Goal: Task Accomplishment & Management: Manage account settings

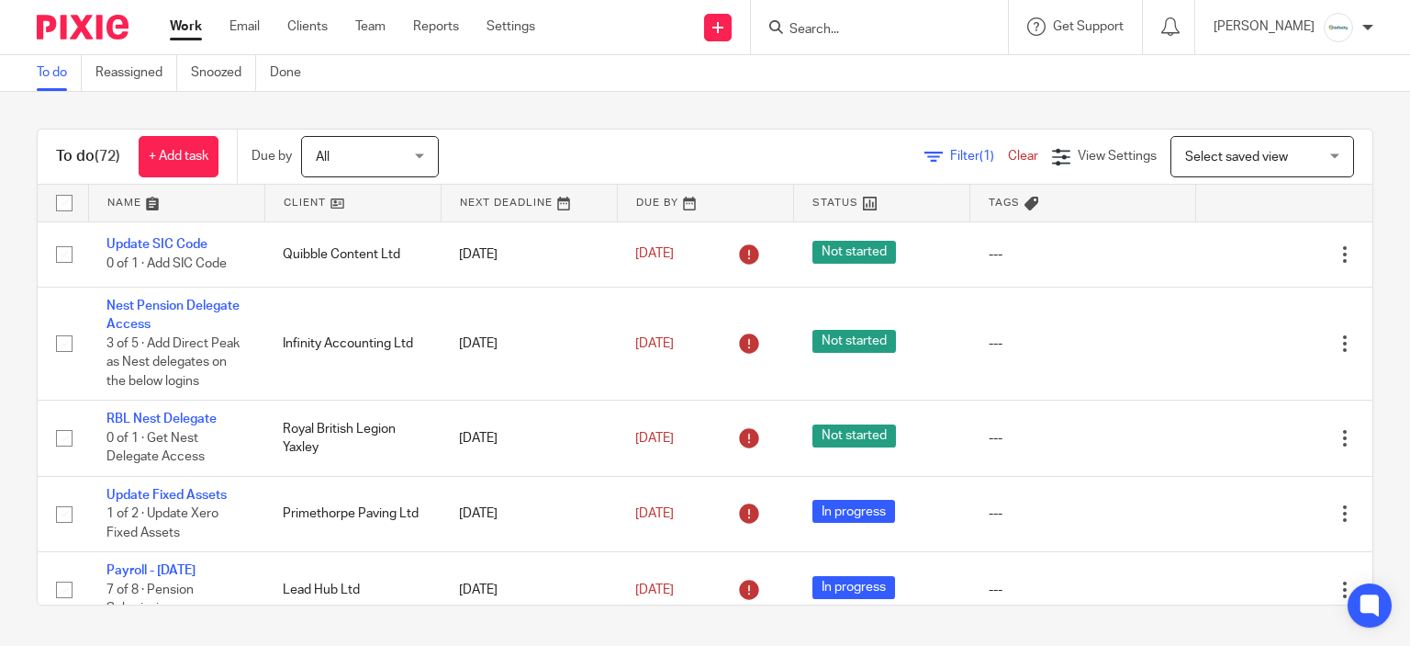
scroll to position [1653, 0]
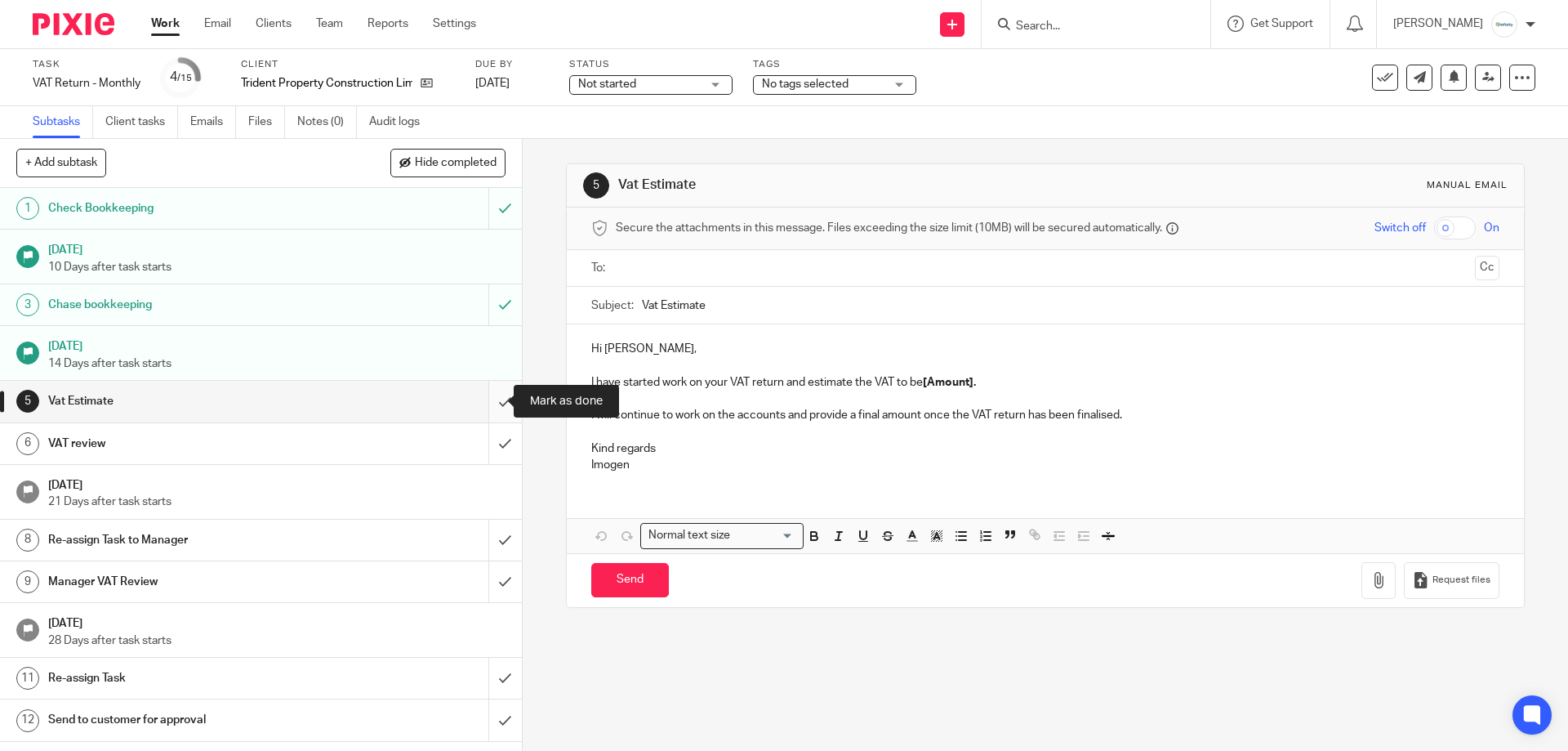
click at [495, 401] on input "submit" at bounding box center [261, 401] width 522 height 41
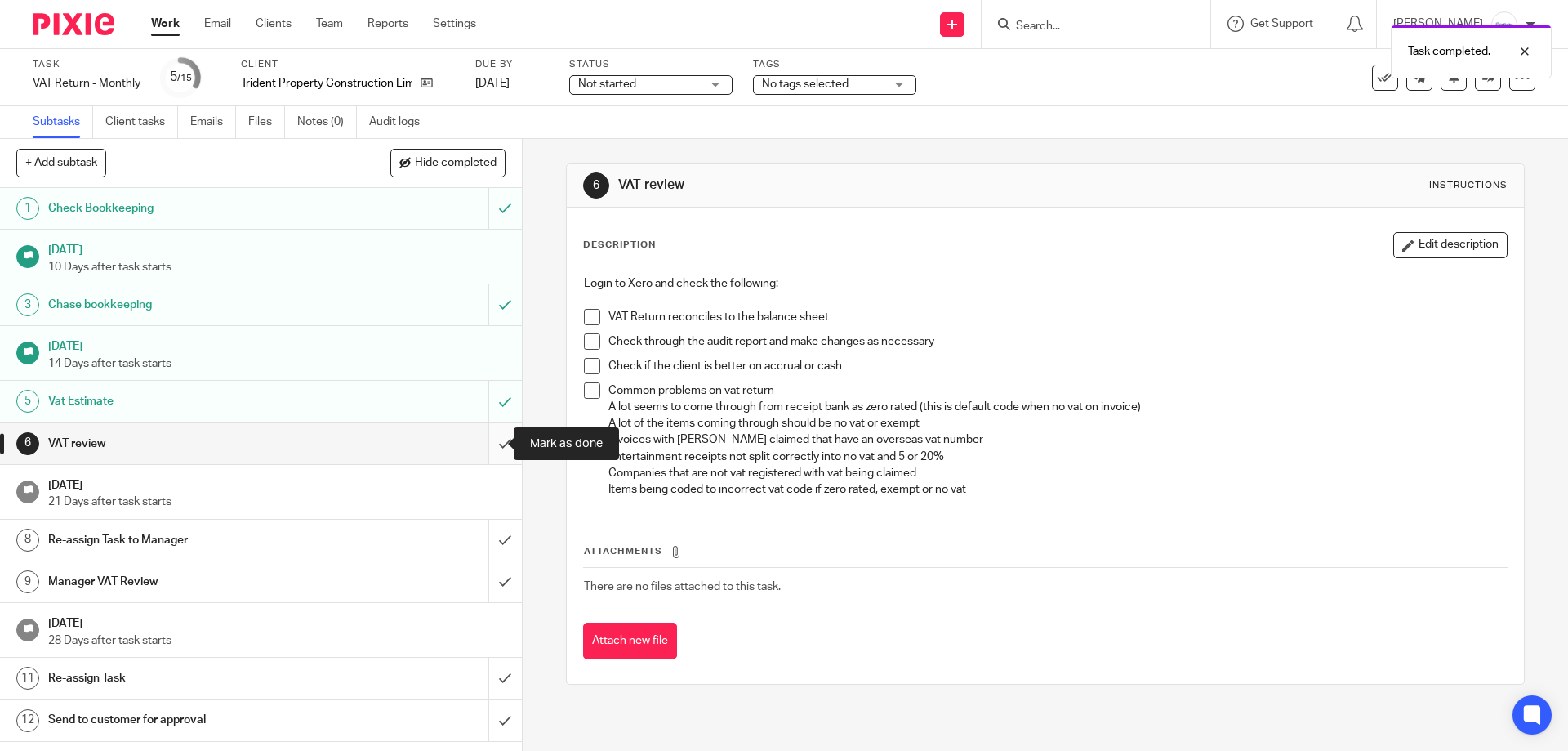
click at [499, 434] on input "submit" at bounding box center [261, 444] width 522 height 41
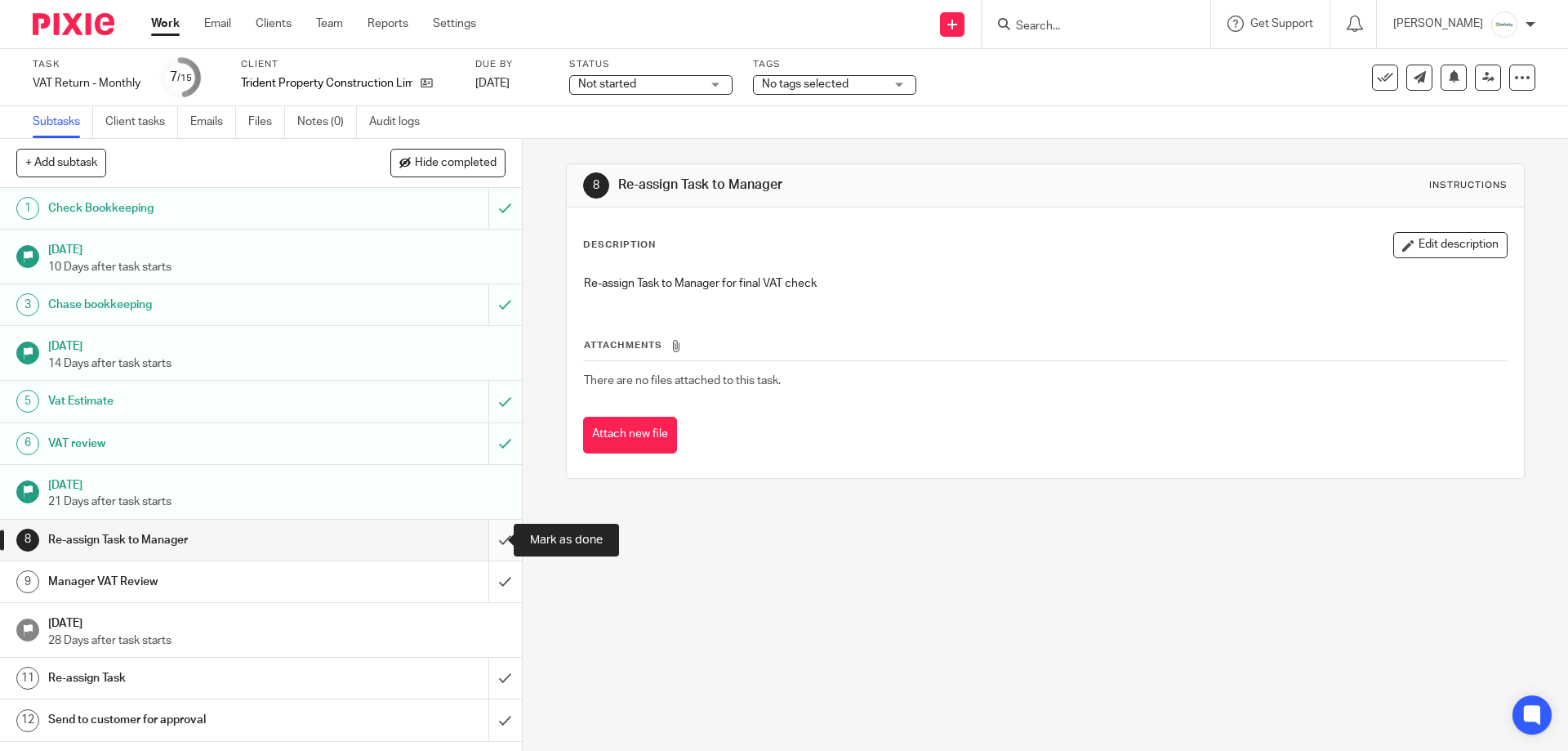
click at [496, 546] on input "submit" at bounding box center [261, 540] width 522 height 41
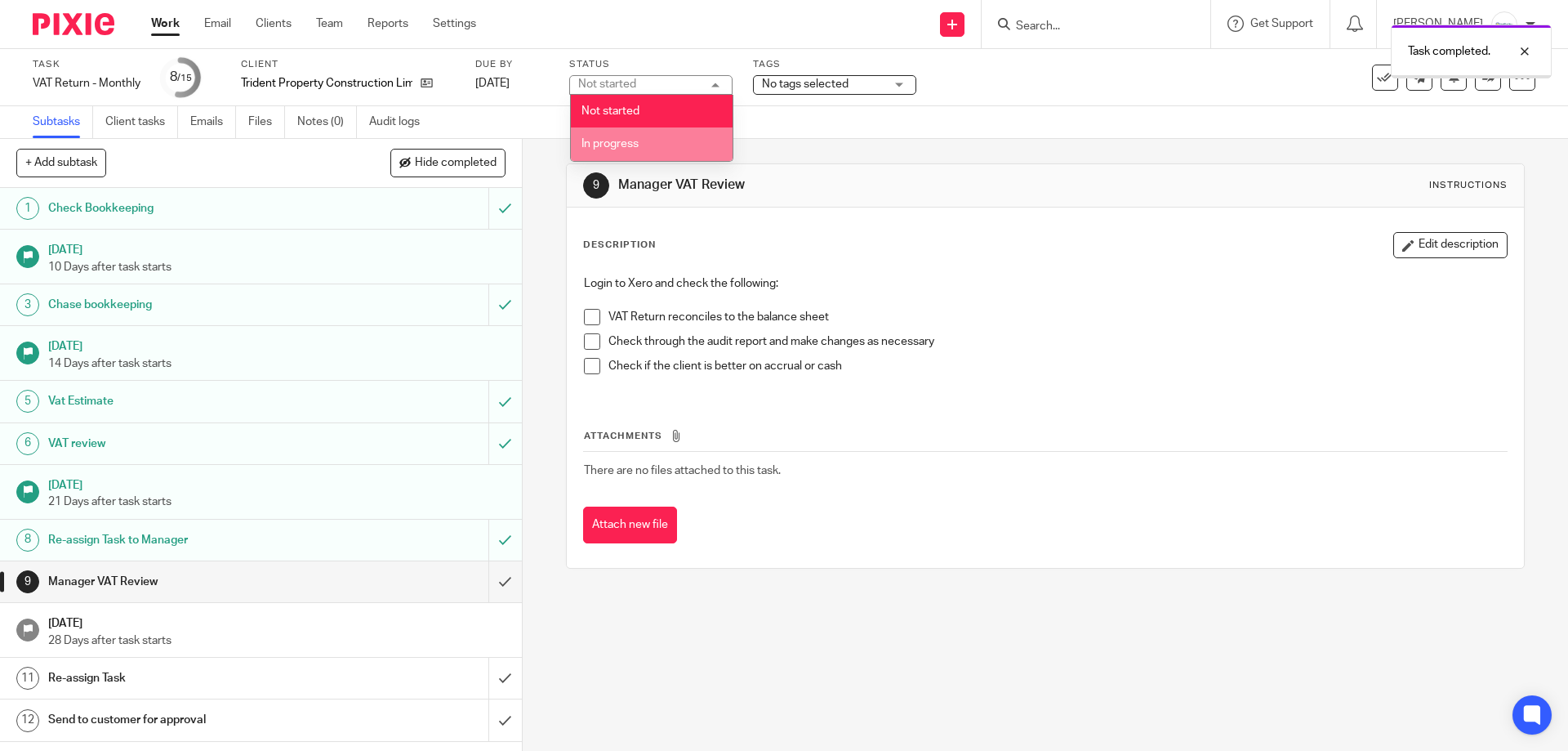
click at [704, 135] on li "In progress" at bounding box center [652, 144] width 162 height 34
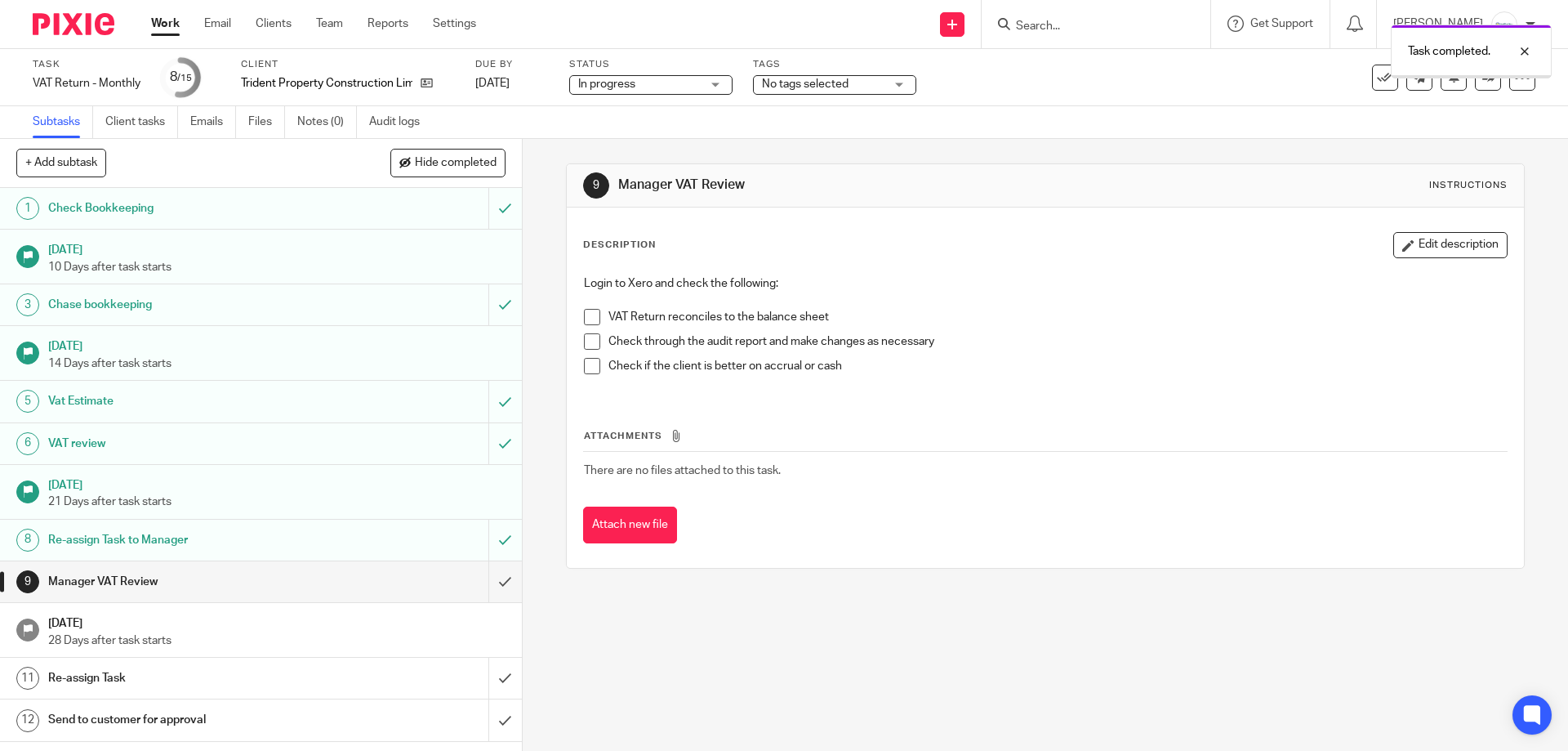
click at [815, 105] on div "Task VAT Return - Monthly Save VAT Return - Monthly 8 /15 Client Trident Proper…" at bounding box center [784, 77] width 1568 height 57
click at [806, 81] on span "No tags selected" at bounding box center [805, 84] width 86 height 12
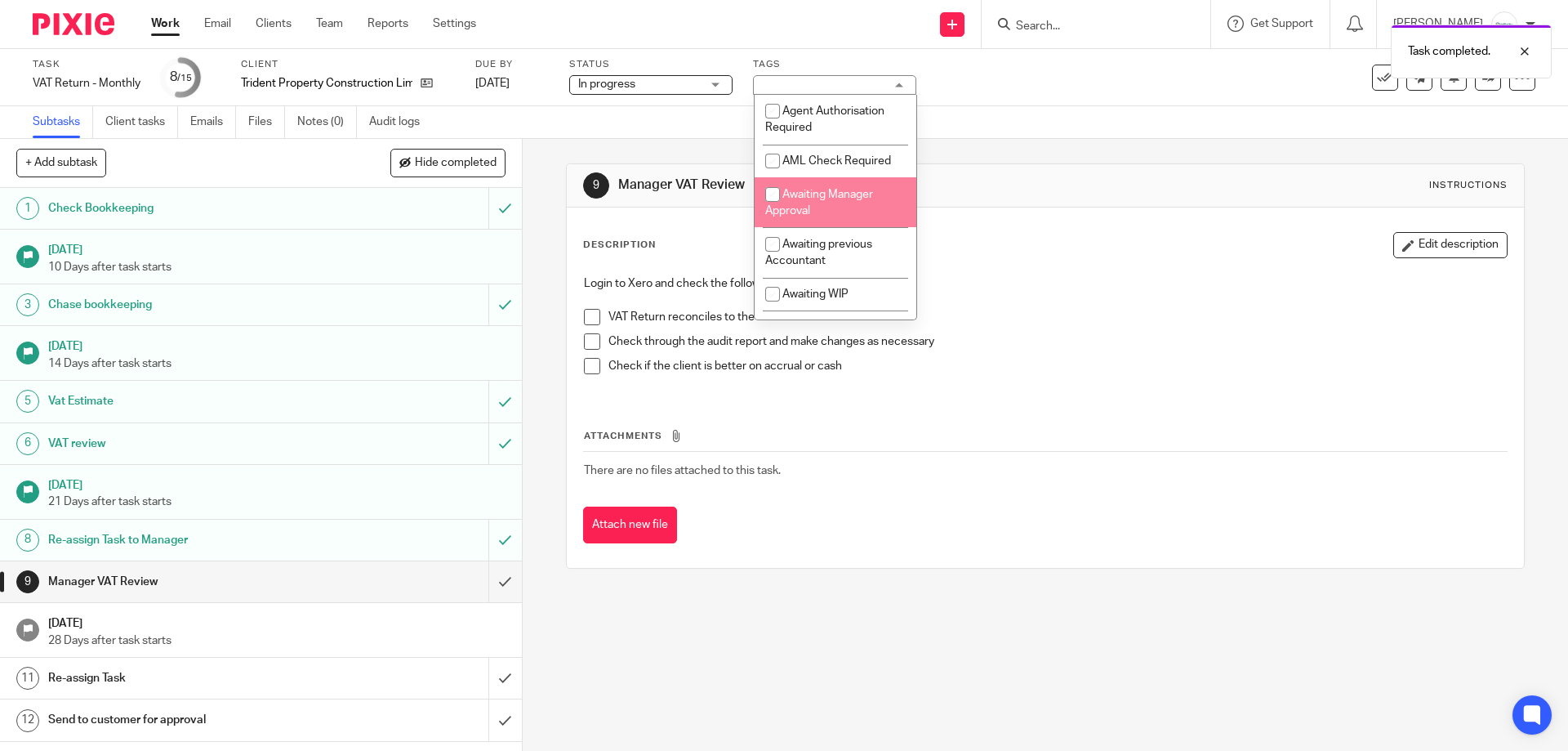
click at [848, 201] on li "Awaiting Manager Approval" at bounding box center [835, 202] width 162 height 50
checkbox input "true"
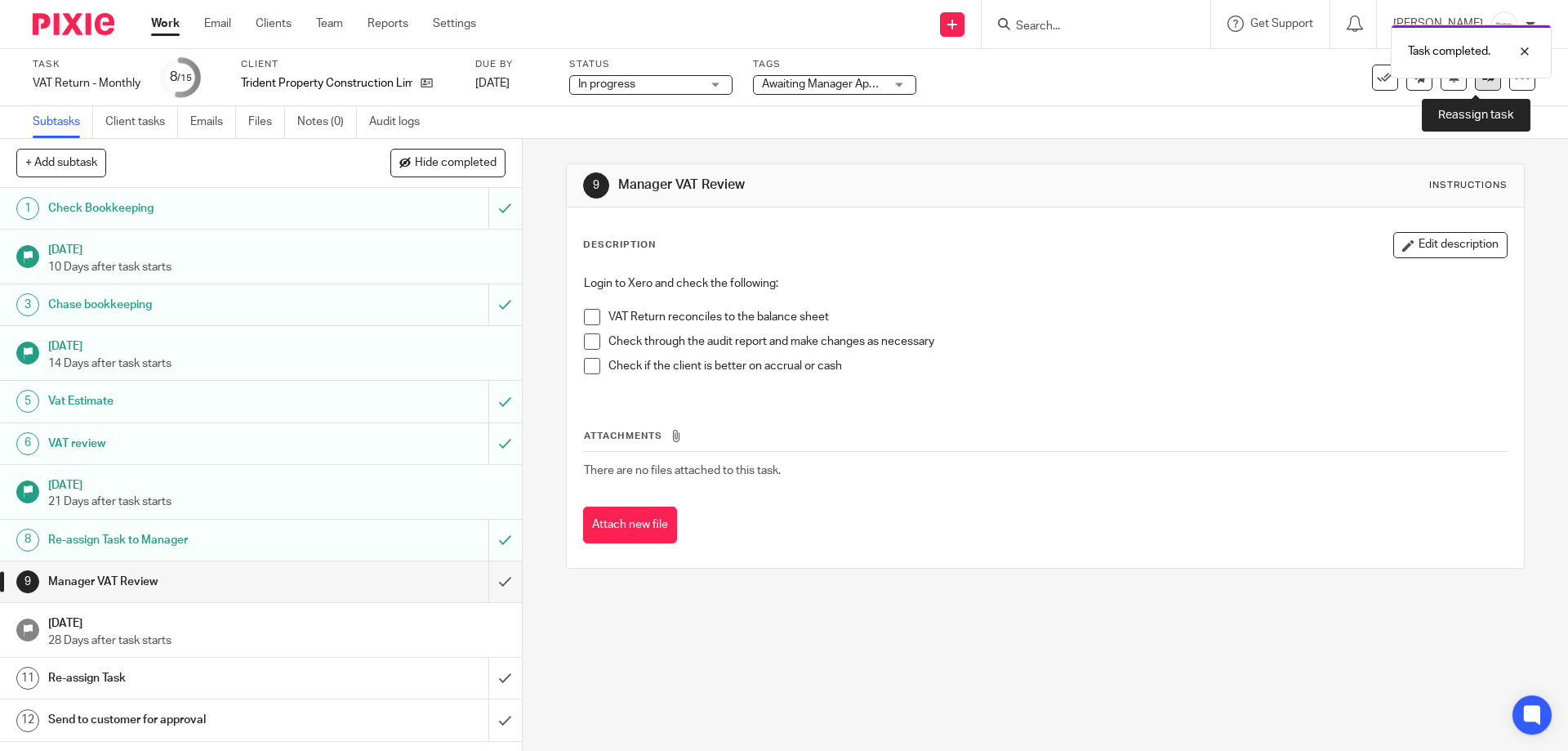
click at [1482, 84] on link at bounding box center [1487, 77] width 26 height 26
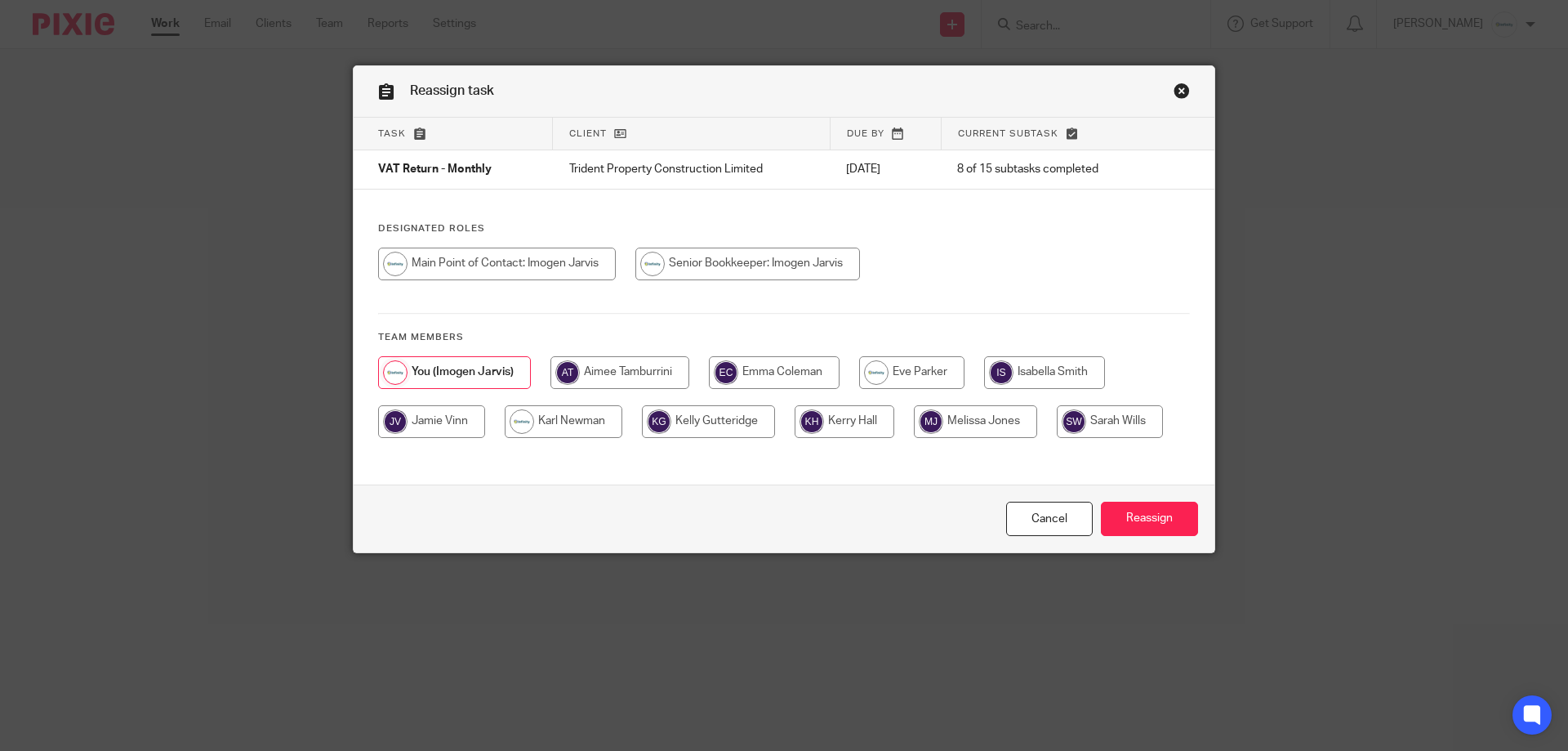
click at [934, 373] on input "radio" at bounding box center [912, 372] width 105 height 33
radio input "true"
click at [1176, 533] on input "Reassign" at bounding box center [1149, 519] width 97 height 35
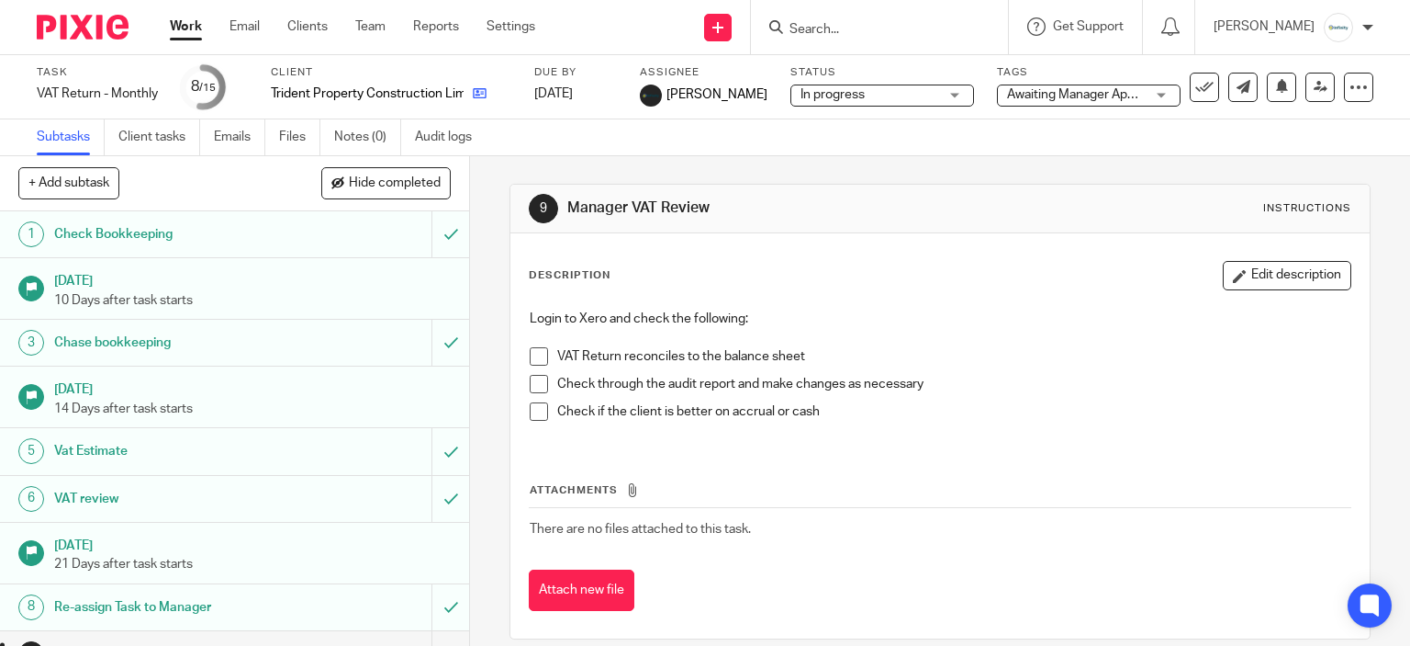
click at [481, 92] on icon at bounding box center [480, 93] width 14 height 14
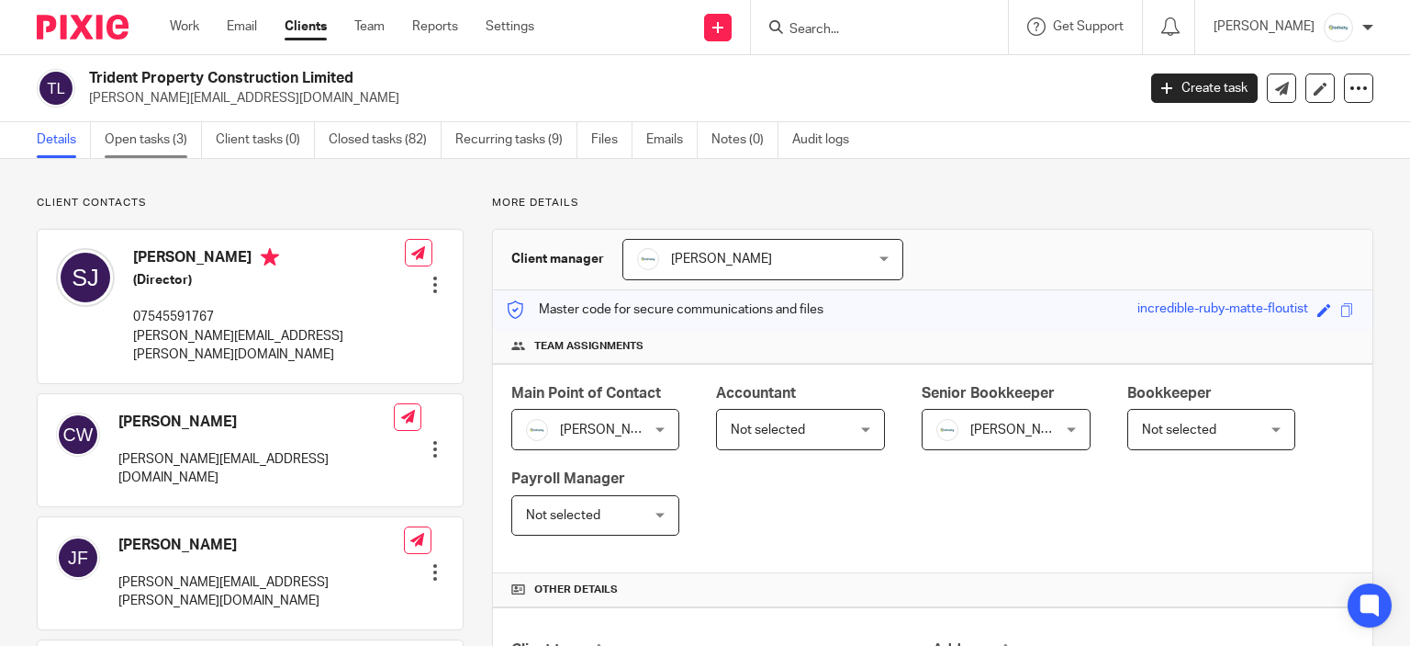
click at [183, 147] on link "Open tasks (3)" at bounding box center [153, 140] width 97 height 36
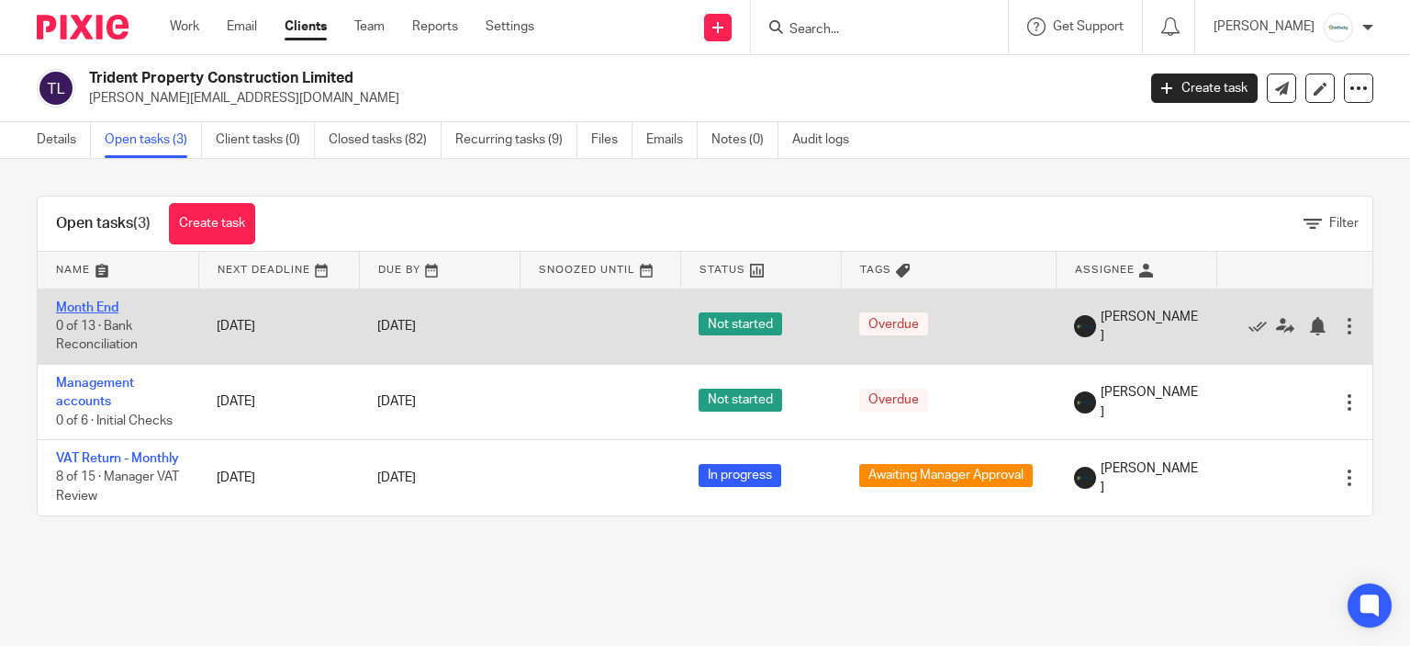
click at [80, 308] on link "Month End" at bounding box center [87, 307] width 62 height 13
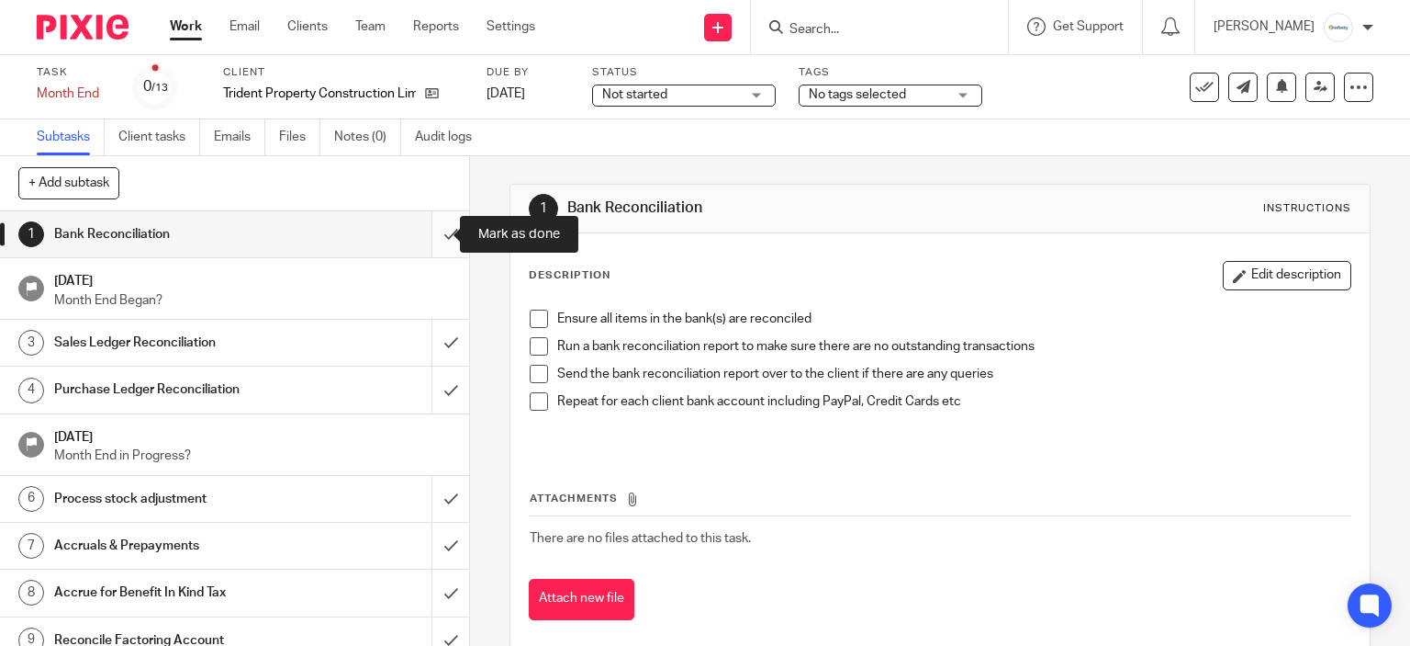
click at [421, 242] on input "submit" at bounding box center [234, 234] width 469 height 46
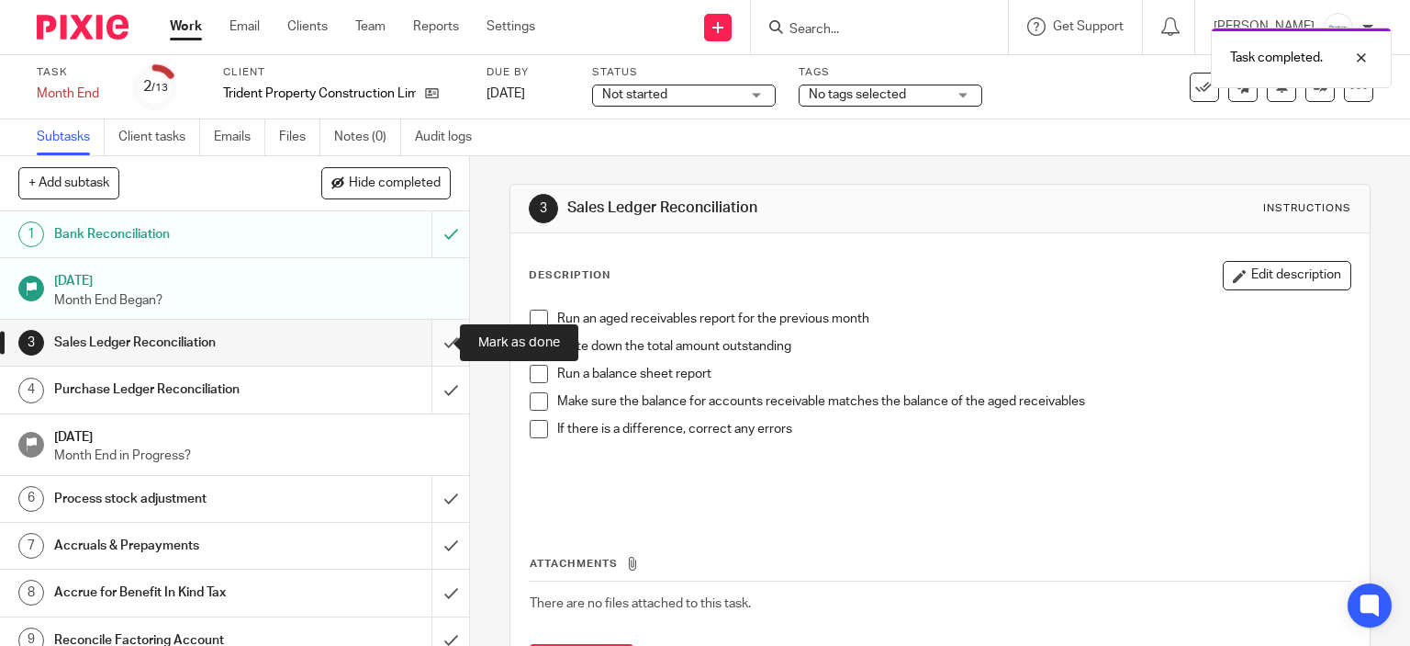
click at [437, 332] on input "submit" at bounding box center [234, 343] width 469 height 46
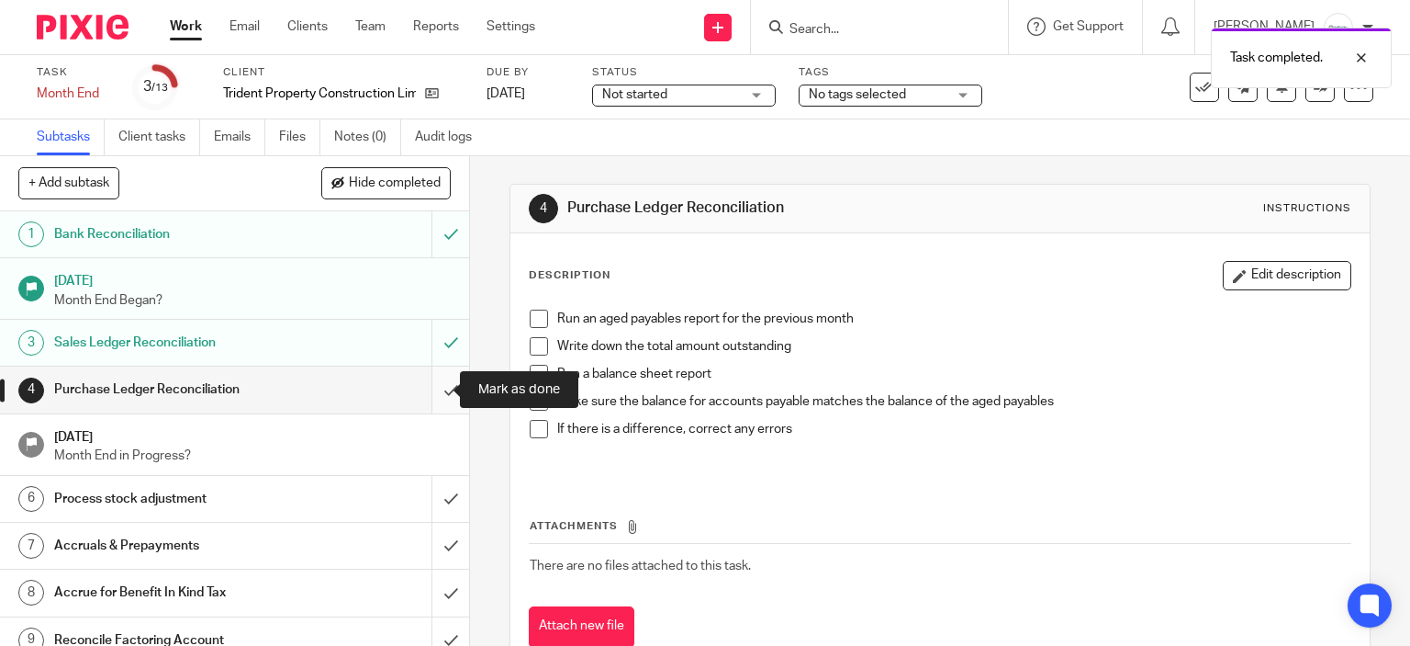
click at [416, 381] on input "submit" at bounding box center [234, 389] width 469 height 46
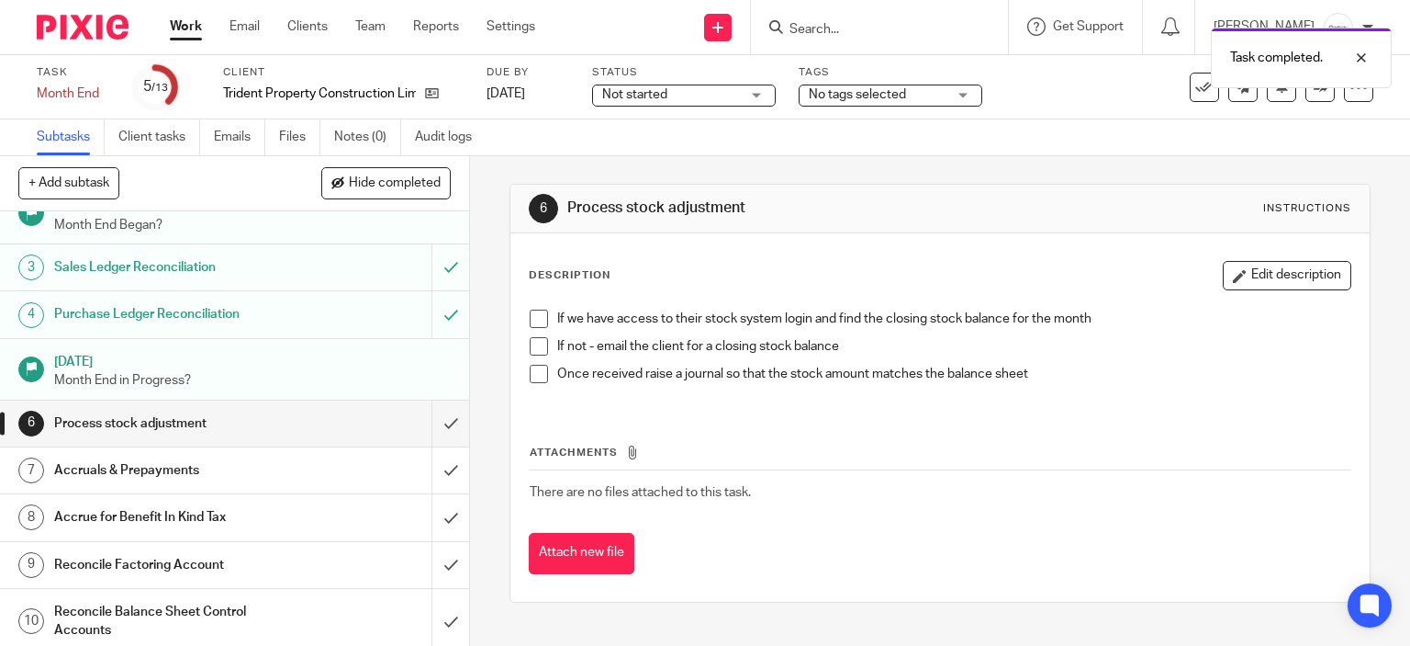
scroll to position [184, 0]
